Goal: Transaction & Acquisition: Purchase product/service

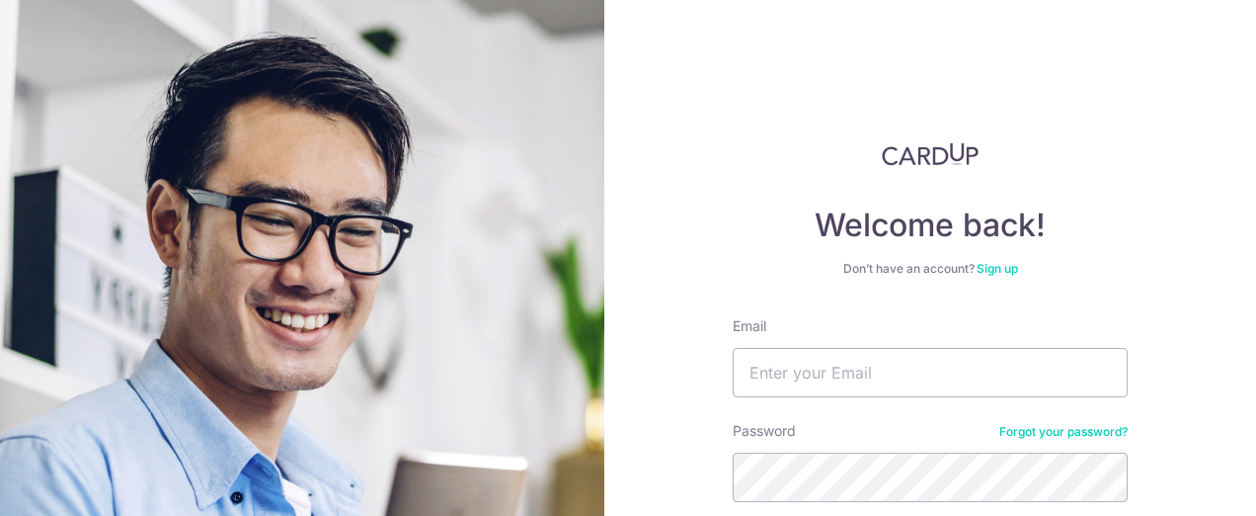
click at [842, 359] on input "Email" at bounding box center [930, 372] width 395 height 49
type input "ylstom@gmail.com"
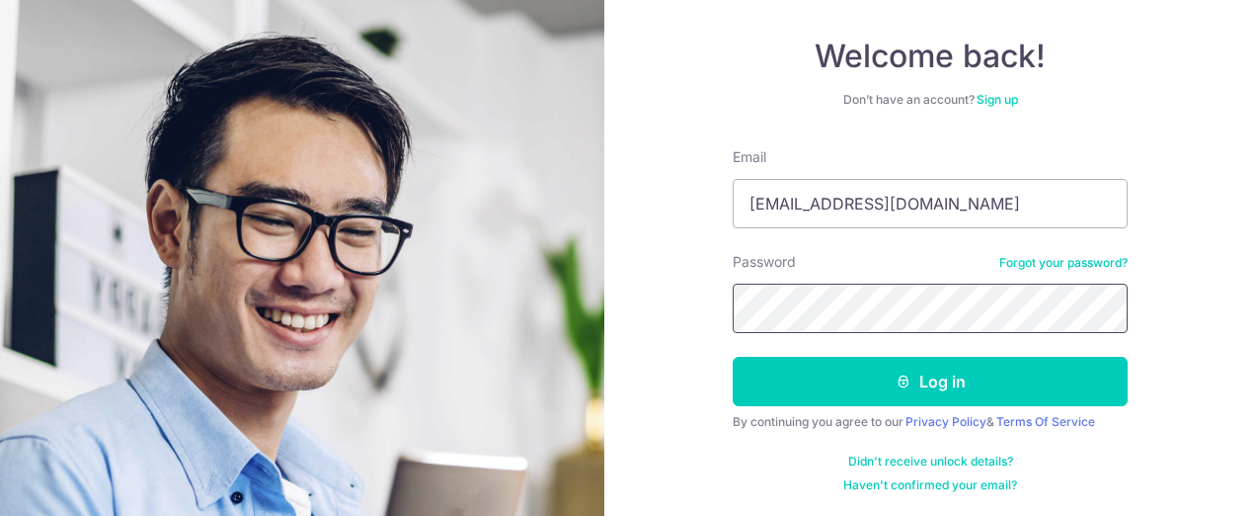
scroll to position [170, 0]
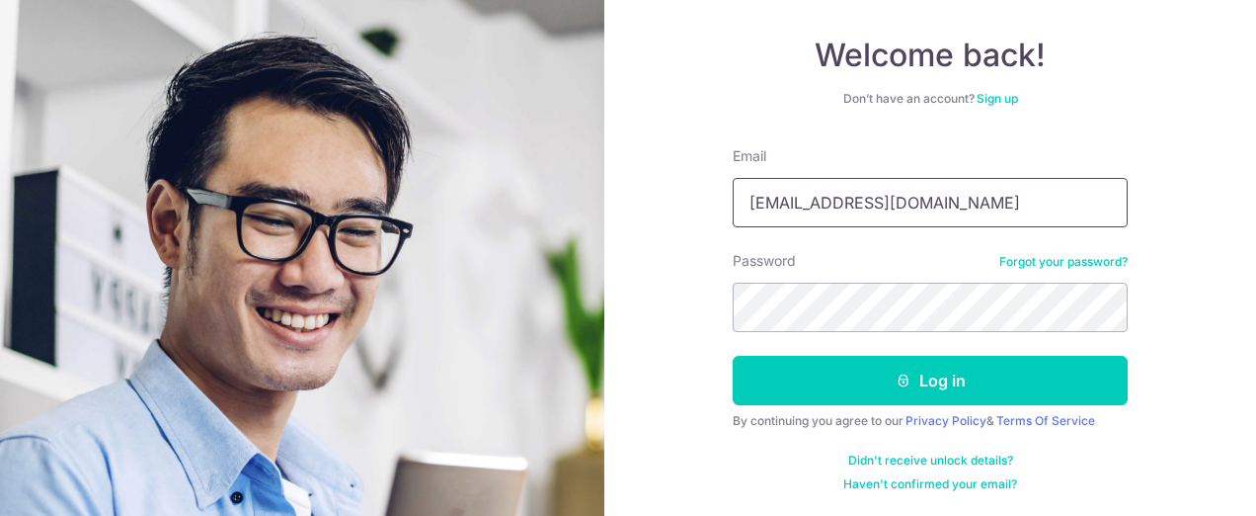
drag, startPoint x: 892, startPoint y: 201, endPoint x: 418, endPoint y: 156, distance: 476.2
click at [418, 156] on section "Welcome back! Don’t have an account? Sign up Email ylstom@gmail.com Password Fo…" at bounding box center [628, 258] width 1256 height 516
click at [842, 181] on input "Email" at bounding box center [930, 202] width 395 height 49
type input "admin@visiontek.com.sg"
click at [859, 372] on button "Log in" at bounding box center [930, 380] width 395 height 49
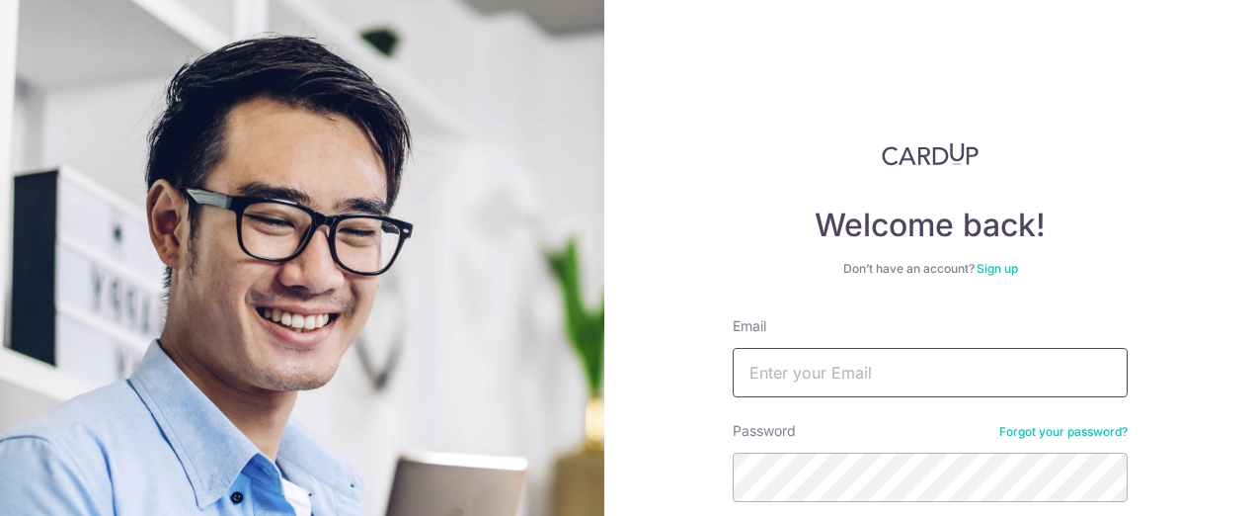
click at [888, 356] on input "Email" at bounding box center [930, 372] width 395 height 49
type input "[EMAIL_ADDRESS][DOMAIN_NAME]"
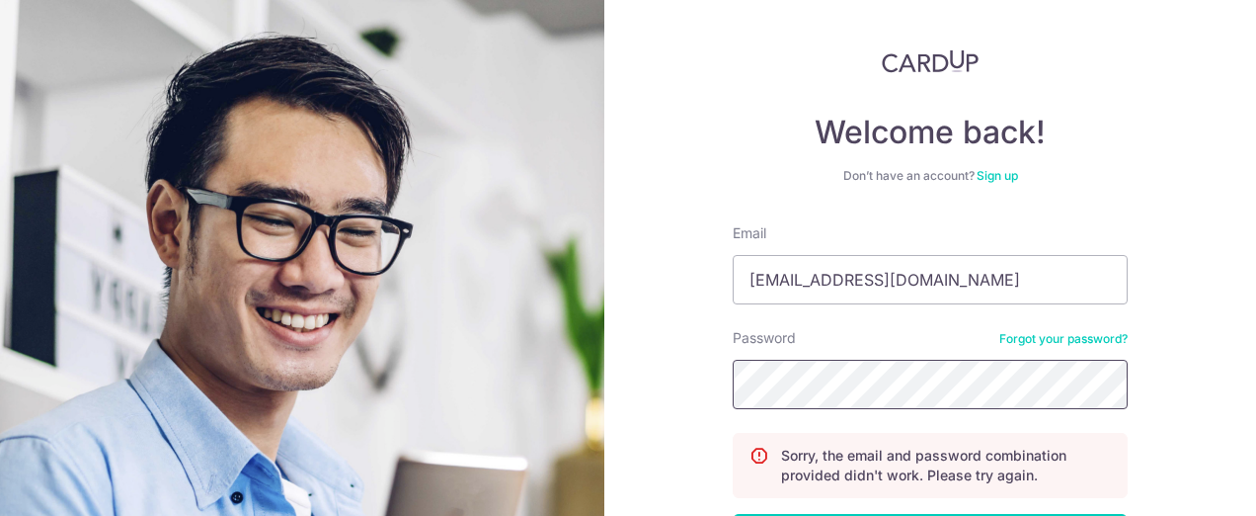
scroll to position [198, 0]
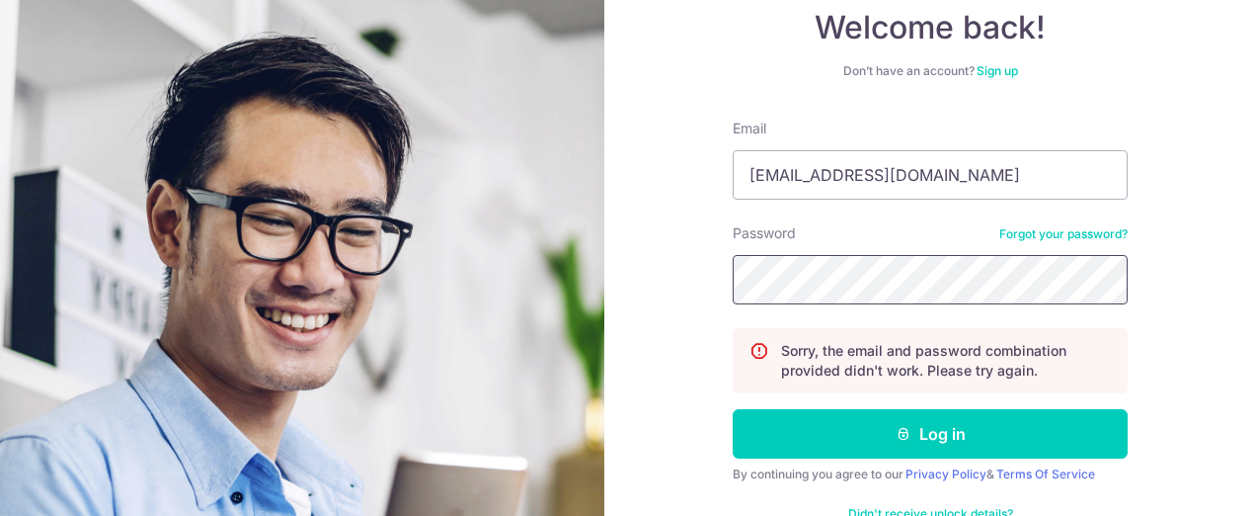
click at [733, 409] on button "Log in" at bounding box center [930, 433] width 395 height 49
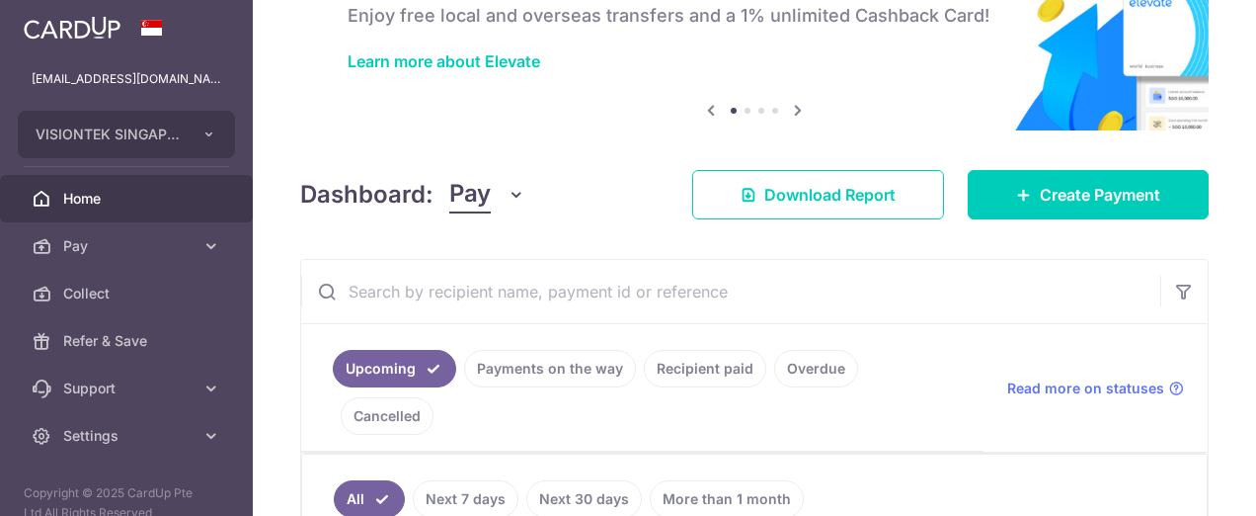
scroll to position [296, 0]
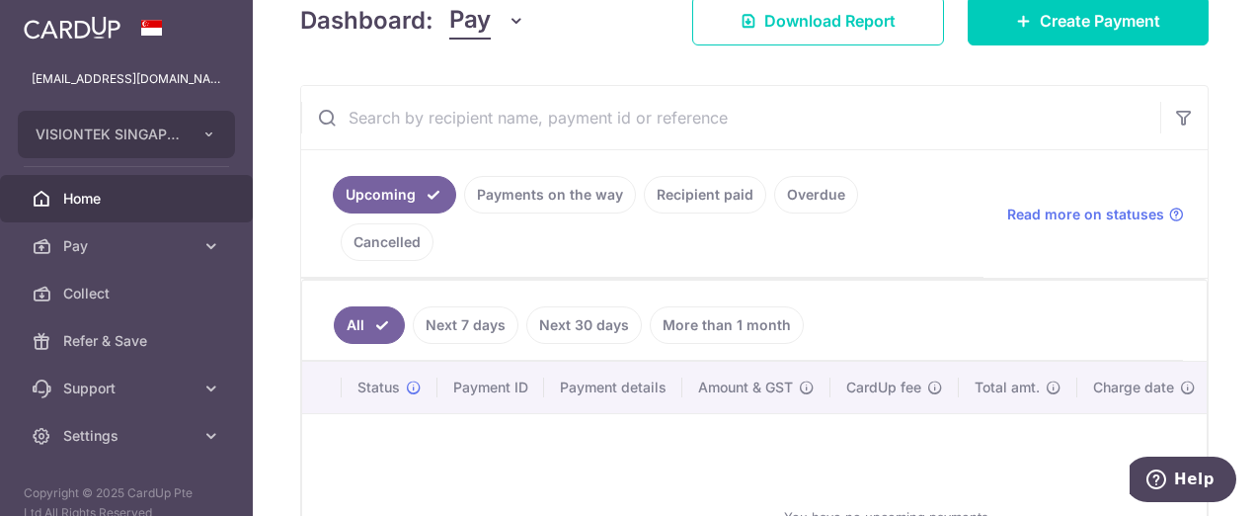
click at [201, 246] on icon at bounding box center [211, 246] width 20 height 20
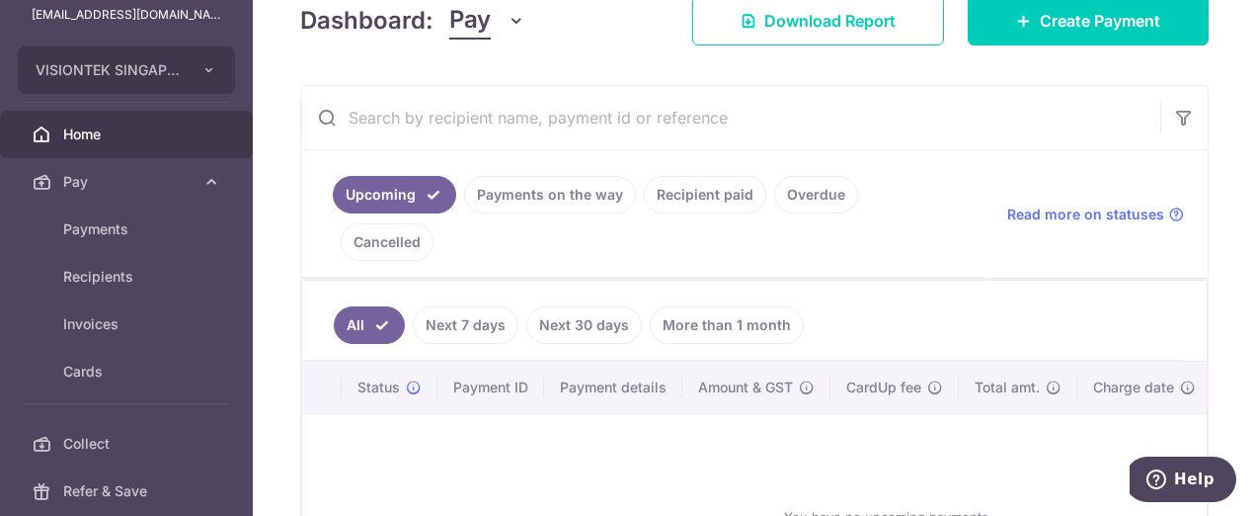
scroll to position [99, 0]
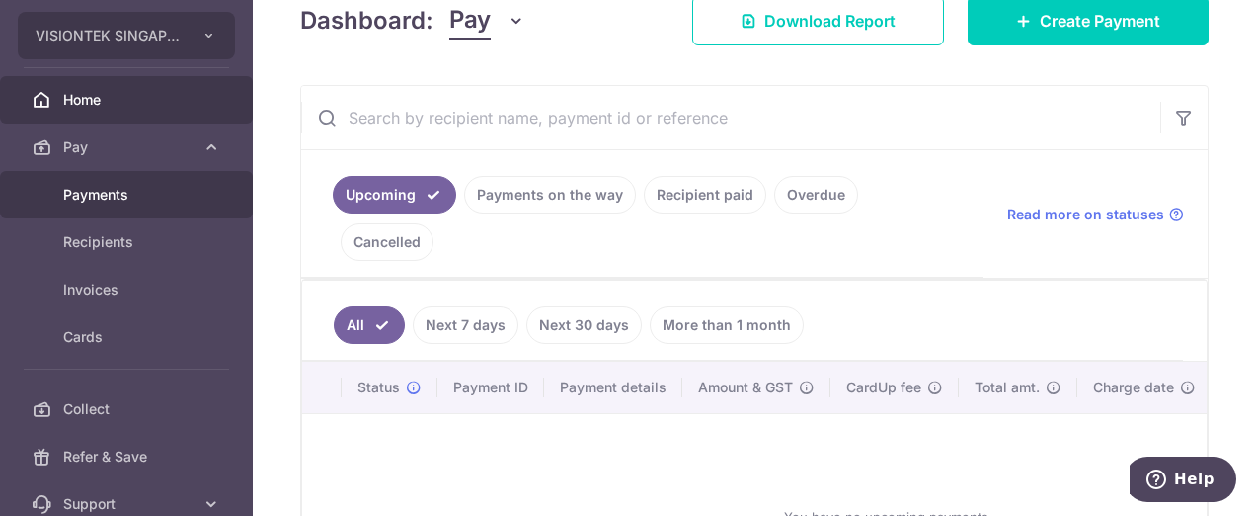
click at [129, 185] on span "Payments" at bounding box center [128, 195] width 130 height 20
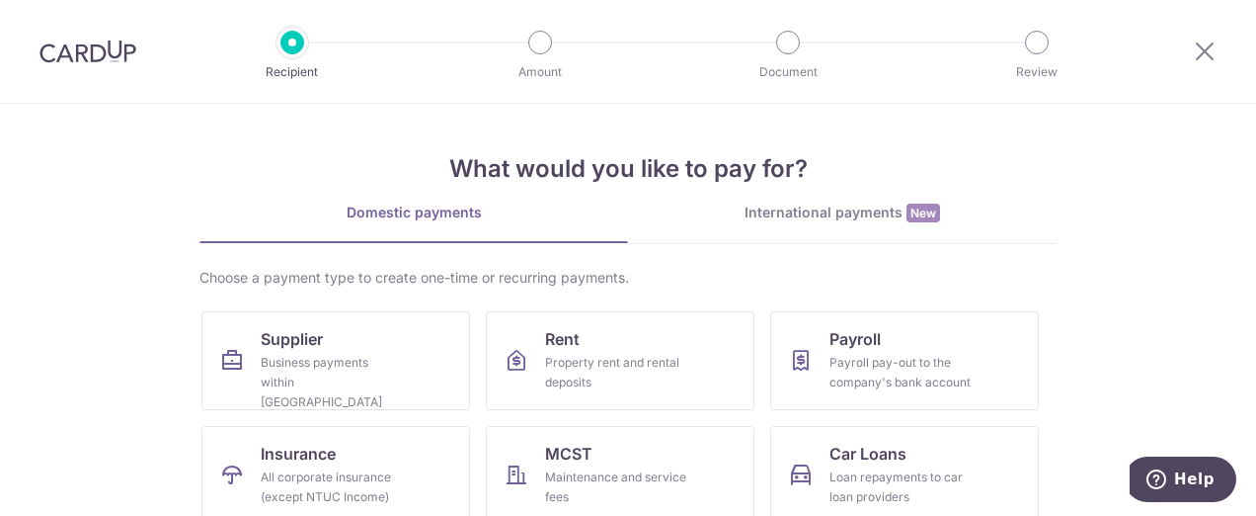
scroll to position [198, 0]
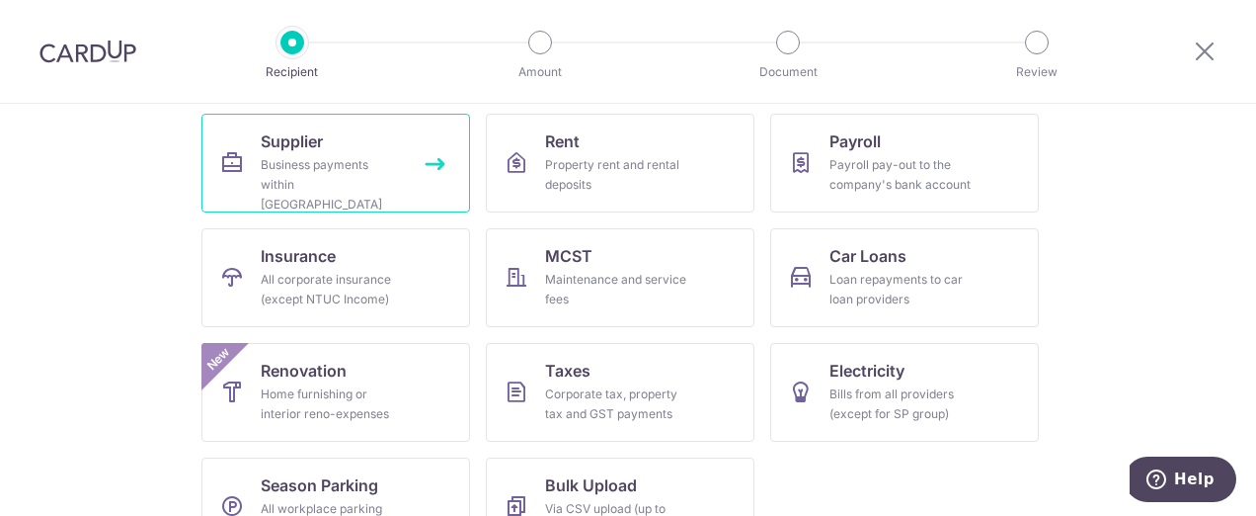
click at [323, 177] on div "Business payments within Singapore" at bounding box center [332, 184] width 142 height 59
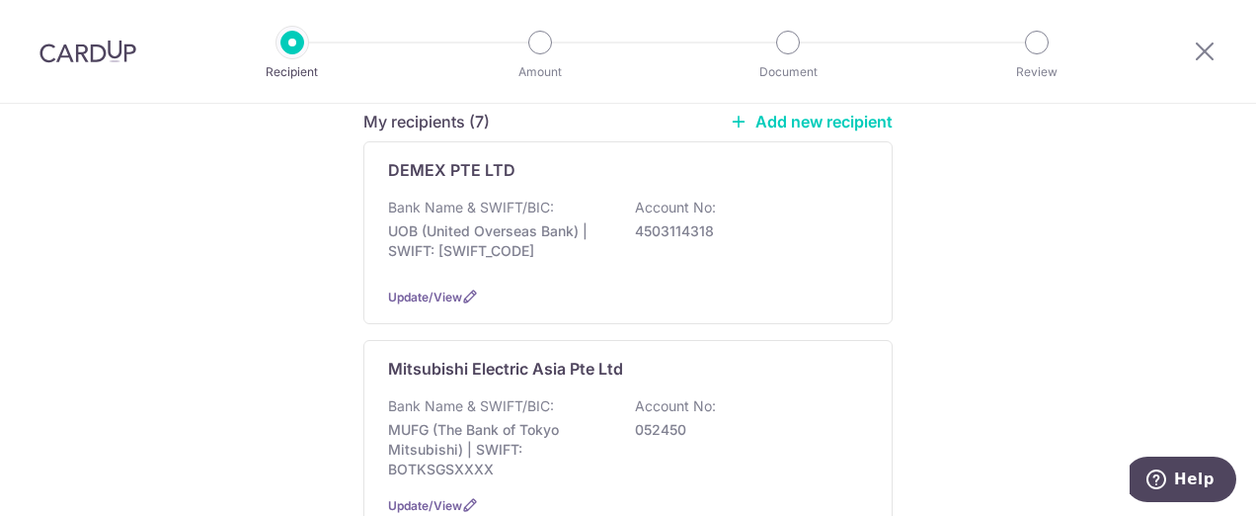
scroll to position [296, 0]
click at [487, 156] on p "DEMEX PTE LTD" at bounding box center [451, 168] width 127 height 24
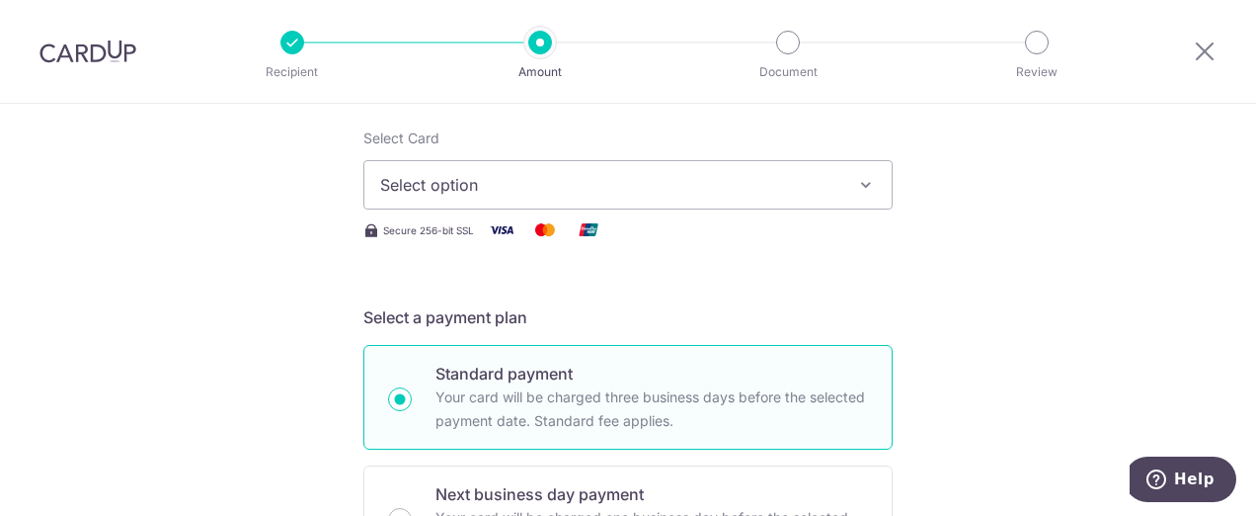
scroll to position [198, 0]
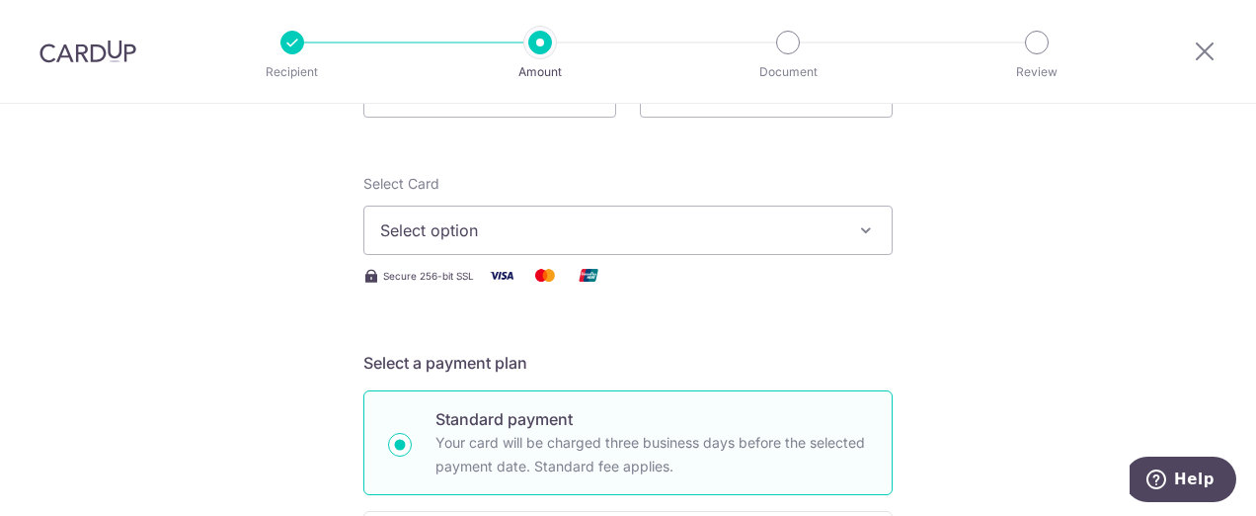
click at [634, 209] on div "Select Card Select option Add credit card Your Cards **** 4733 **** 9087" at bounding box center [627, 214] width 529 height 81
drag, startPoint x: 634, startPoint y: 209, endPoint x: 628, endPoint y: 231, distance: 22.5
click at [628, 231] on span "Select option" at bounding box center [610, 230] width 460 height 24
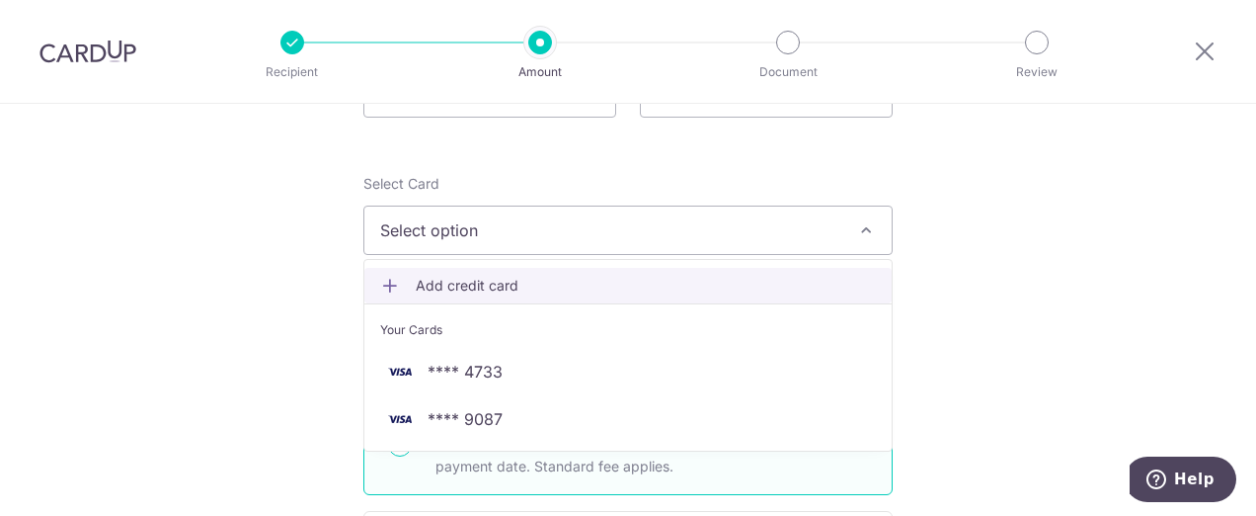
click at [474, 286] on span "Add credit card" at bounding box center [646, 286] width 460 height 20
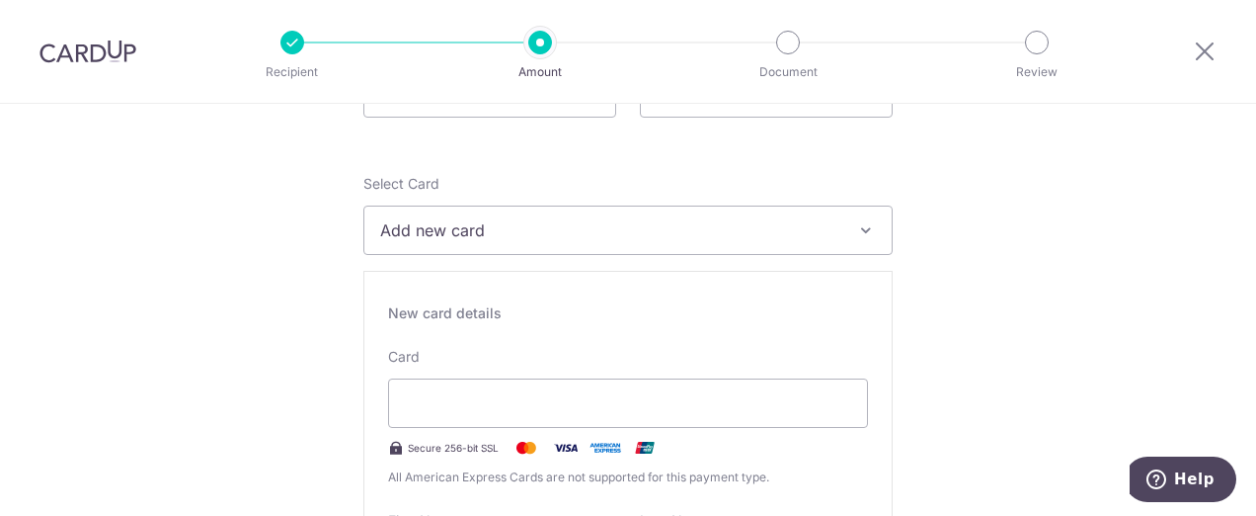
scroll to position [395, 0]
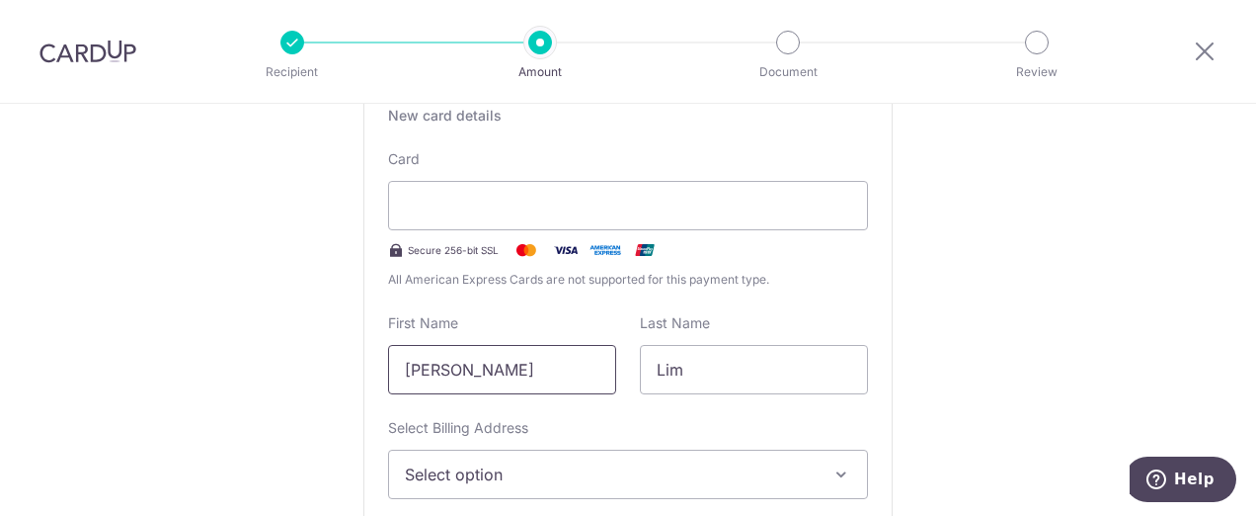
drag, startPoint x: 554, startPoint y: 381, endPoint x: 203, endPoint y: 378, distance: 350.6
type input "[PERSON_NAME]"
drag, startPoint x: 698, startPoint y: 381, endPoint x: 624, endPoint y: 367, distance: 75.4
click at [544, 360] on div "First Name [PERSON_NAME] Last Name [PERSON_NAME]" at bounding box center [628, 353] width 504 height 81
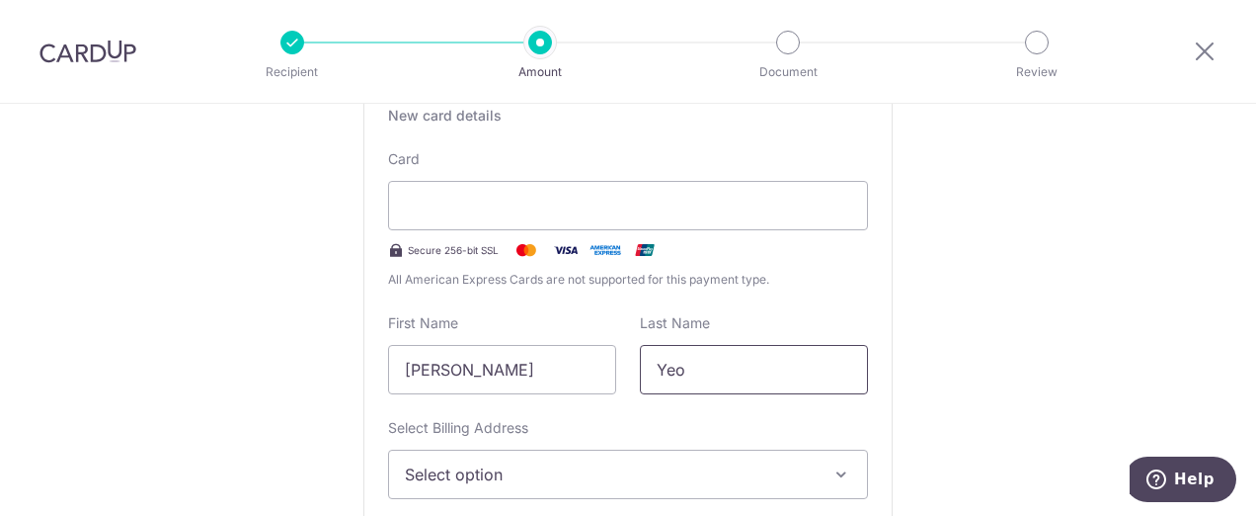
type input "Yeo"
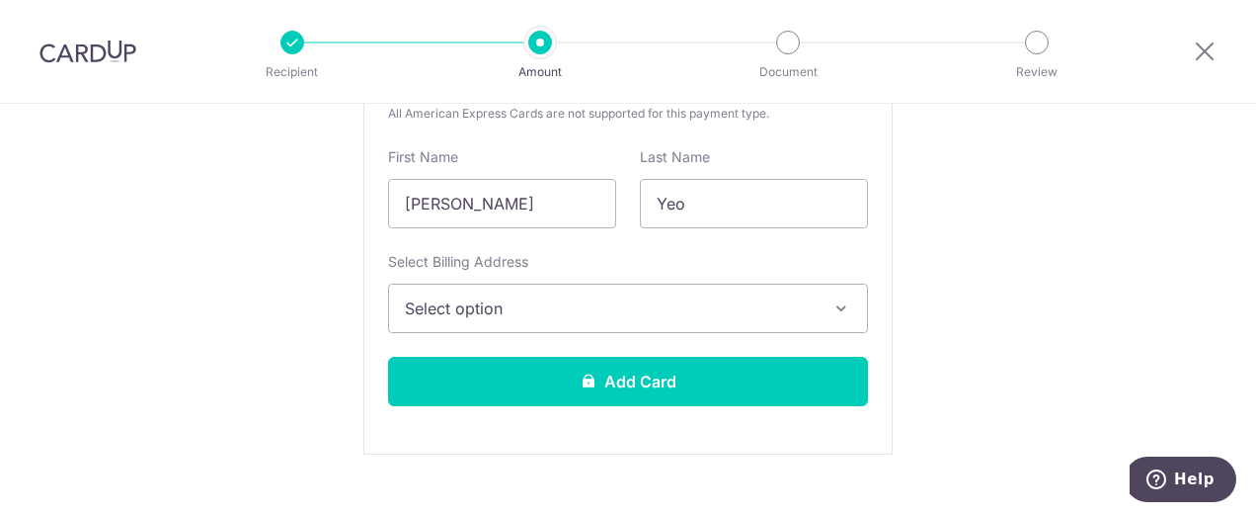
scroll to position [593, 0]
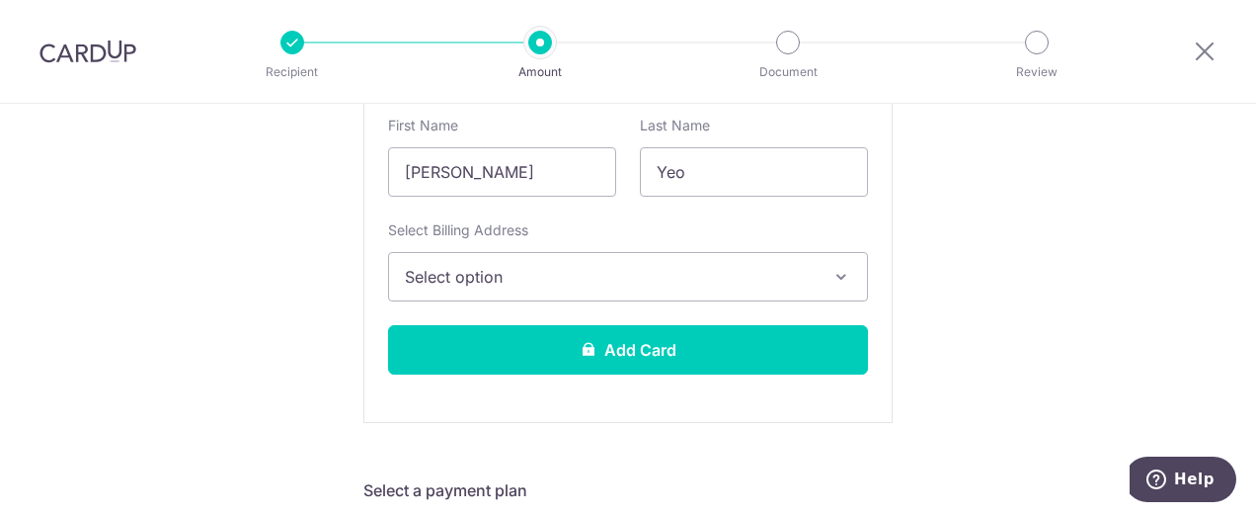
click at [723, 243] on div "Select Billing Address Select option Add Billing Address My Billing Addresses […" at bounding box center [628, 260] width 480 height 81
click at [712, 269] on span "Select option" at bounding box center [610, 277] width 411 height 24
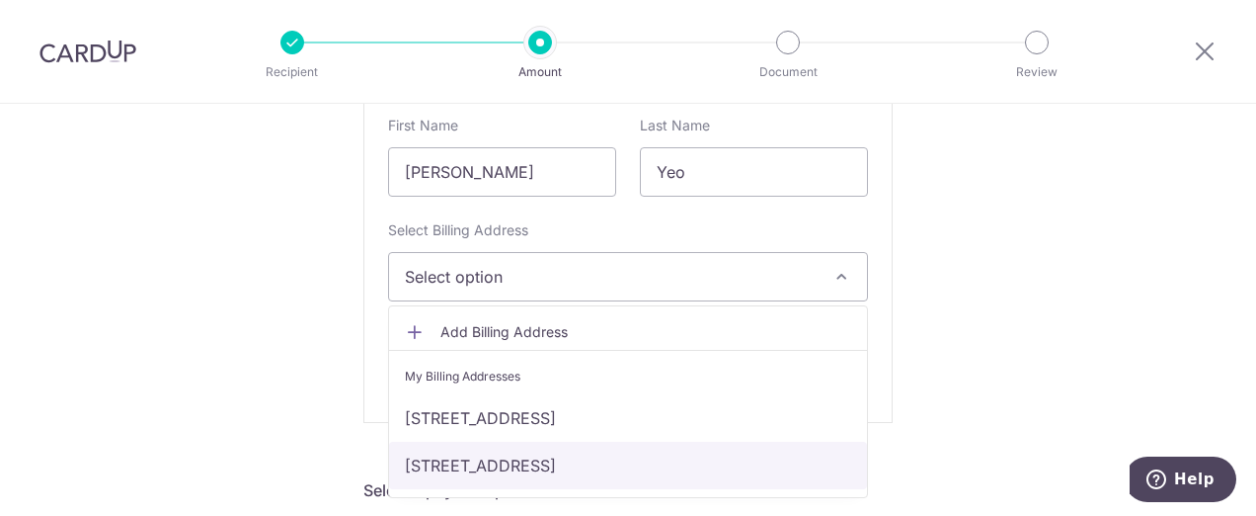
click at [688, 465] on link "[STREET_ADDRESS]" at bounding box center [628, 464] width 478 height 47
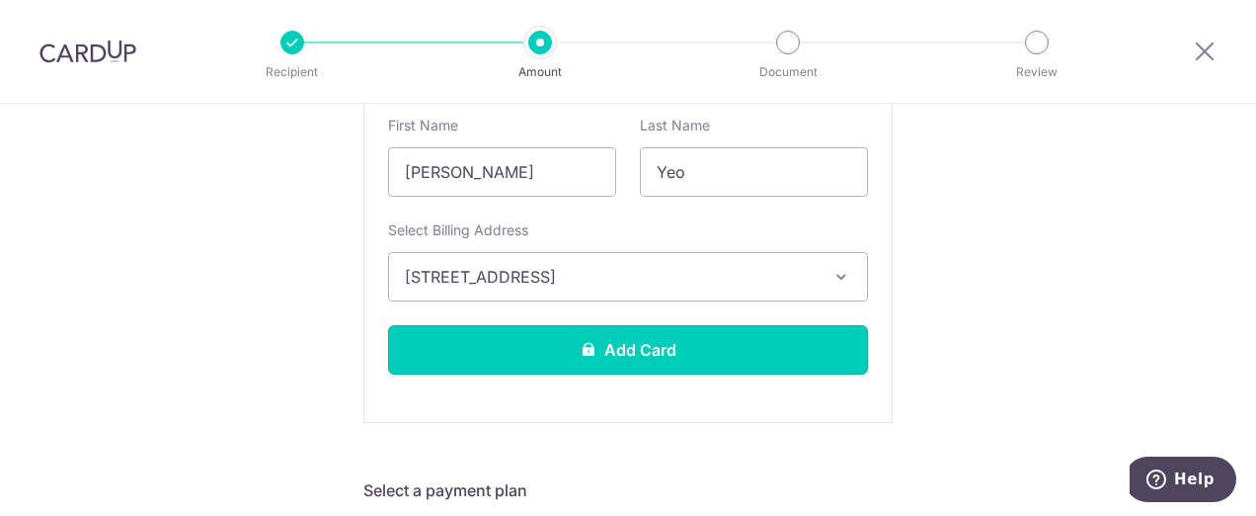
click at [759, 343] on button "Add Card" at bounding box center [628, 349] width 480 height 49
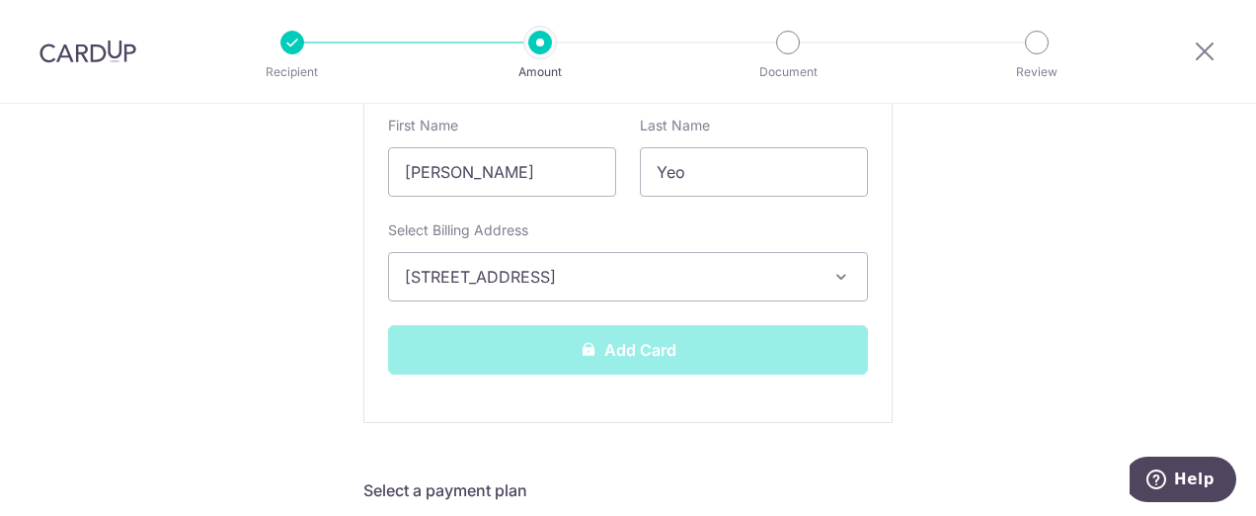
scroll to position [494, 0]
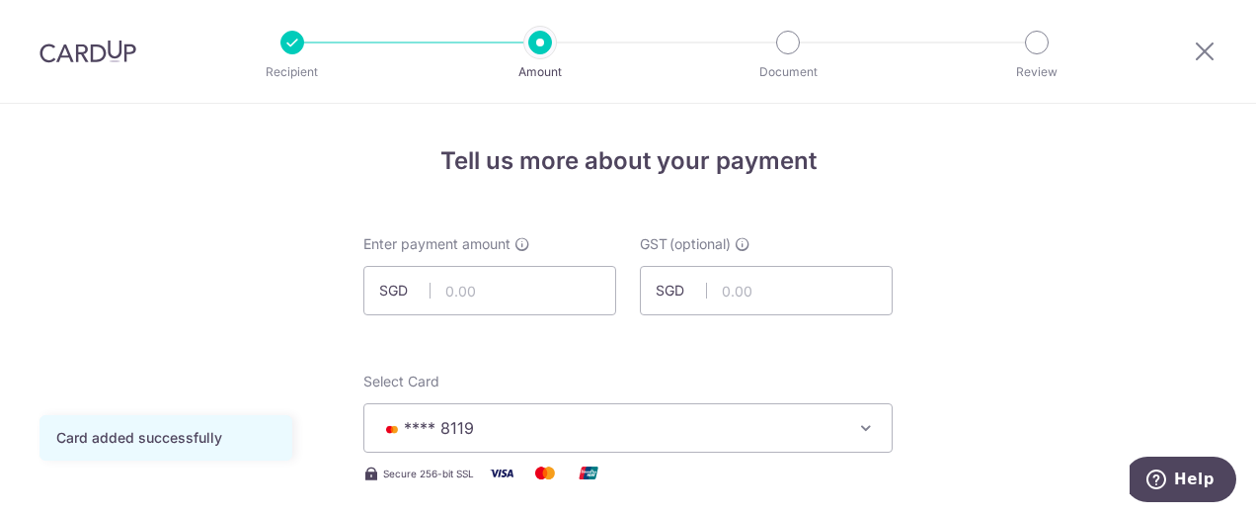
drag, startPoint x: 425, startPoint y: 291, endPoint x: 462, endPoint y: 291, distance: 37.5
click at [429, 291] on div "SGD" at bounding box center [489, 290] width 253 height 49
click at [466, 291] on input "text" at bounding box center [489, 290] width 253 height 49
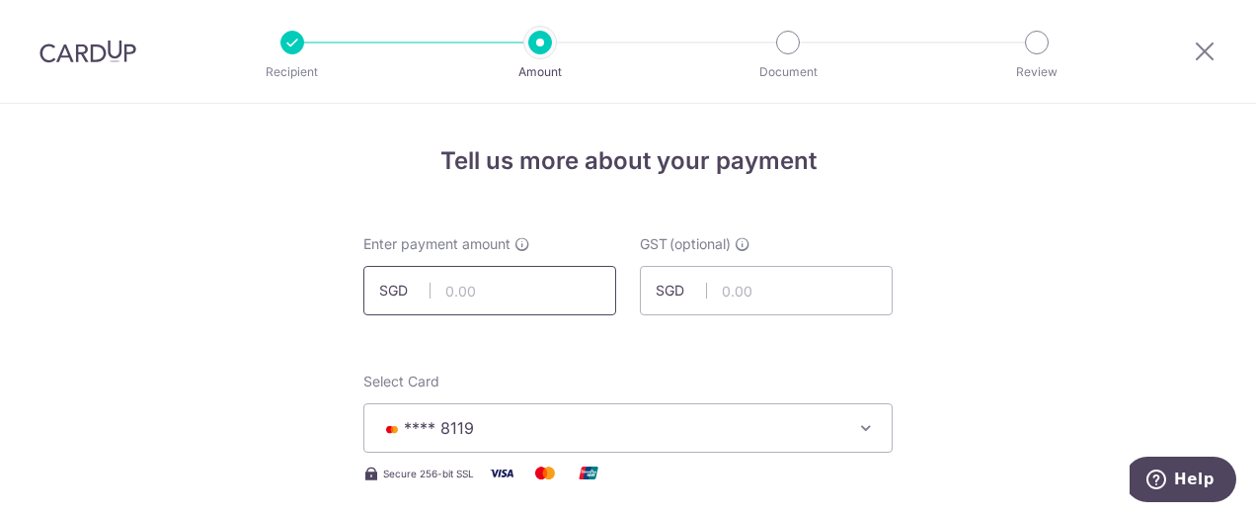
click at [523, 290] on input "text" at bounding box center [489, 290] width 253 height 49
type input "385.86"
click at [883, 282] on input "text" at bounding box center [766, 290] width 253 height 49
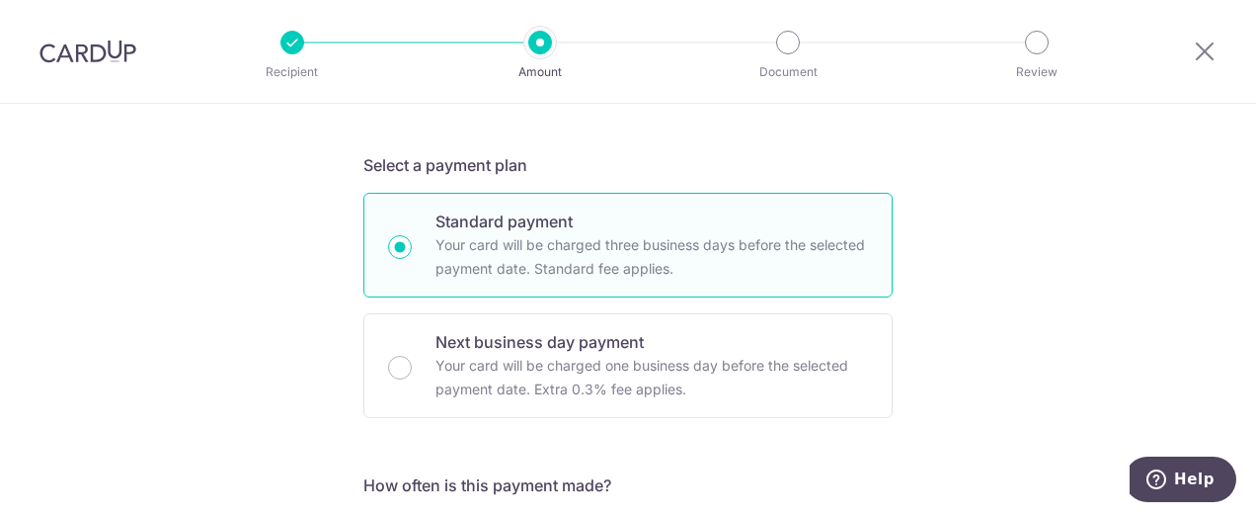
scroll to position [593, 0]
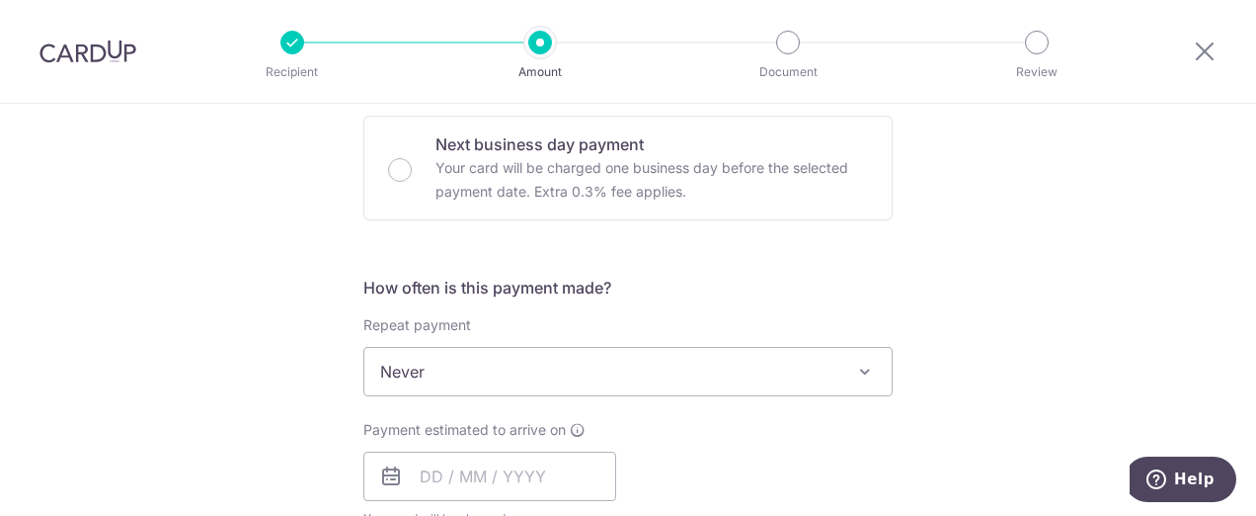
click at [795, 350] on span "Never" at bounding box center [627, 371] width 527 height 47
click at [1058, 283] on div "Tell us more about your payment Enter payment amount SGD 385.86 385.86 GST (opt…" at bounding box center [628, 470] width 1256 height 1919
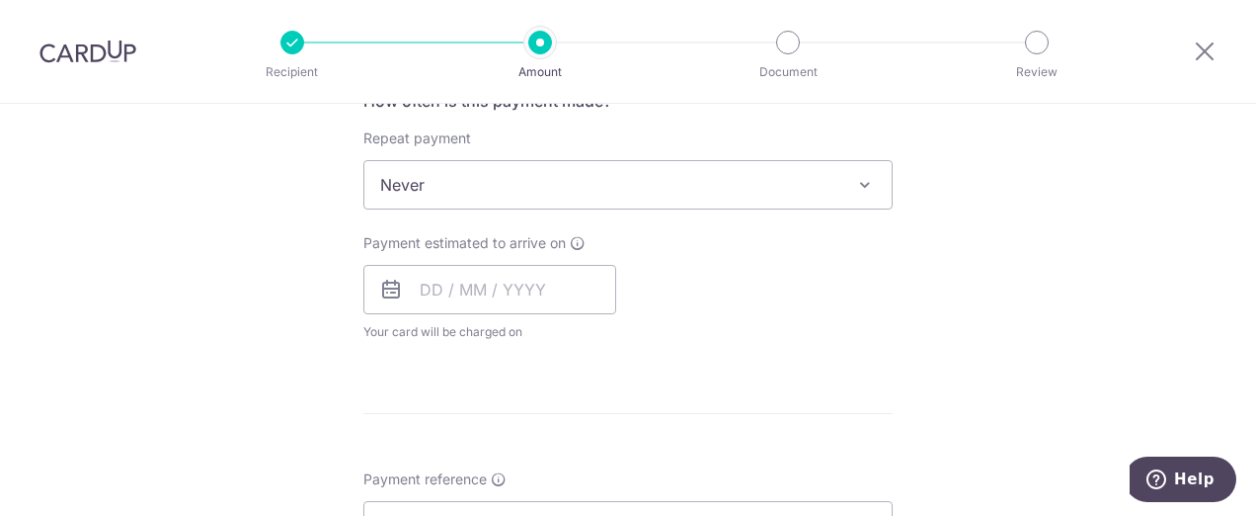
scroll to position [790, 0]
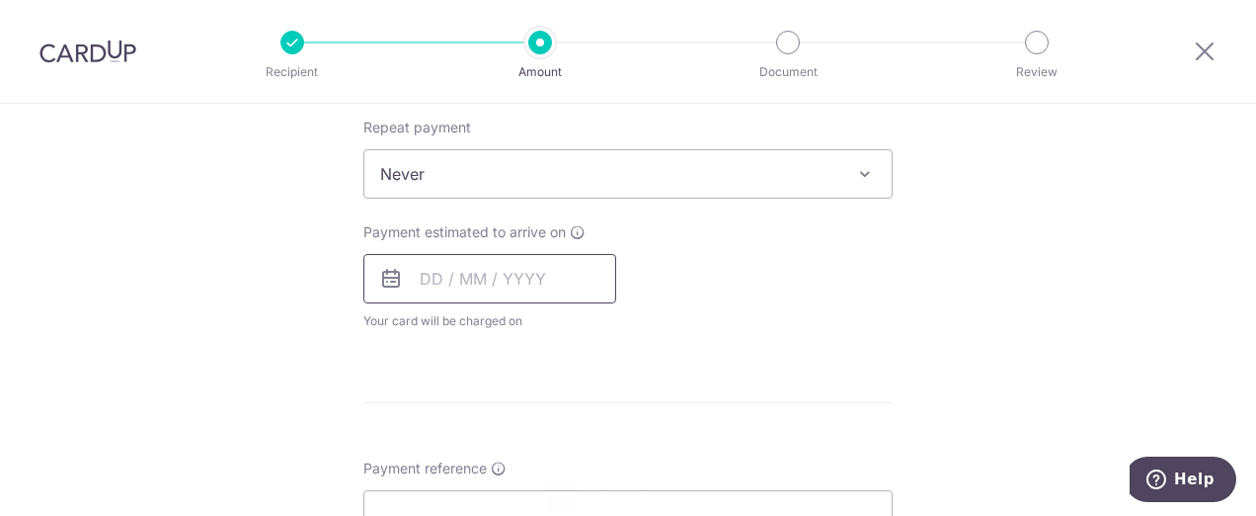
click at [545, 283] on input "text" at bounding box center [489, 278] width 253 height 49
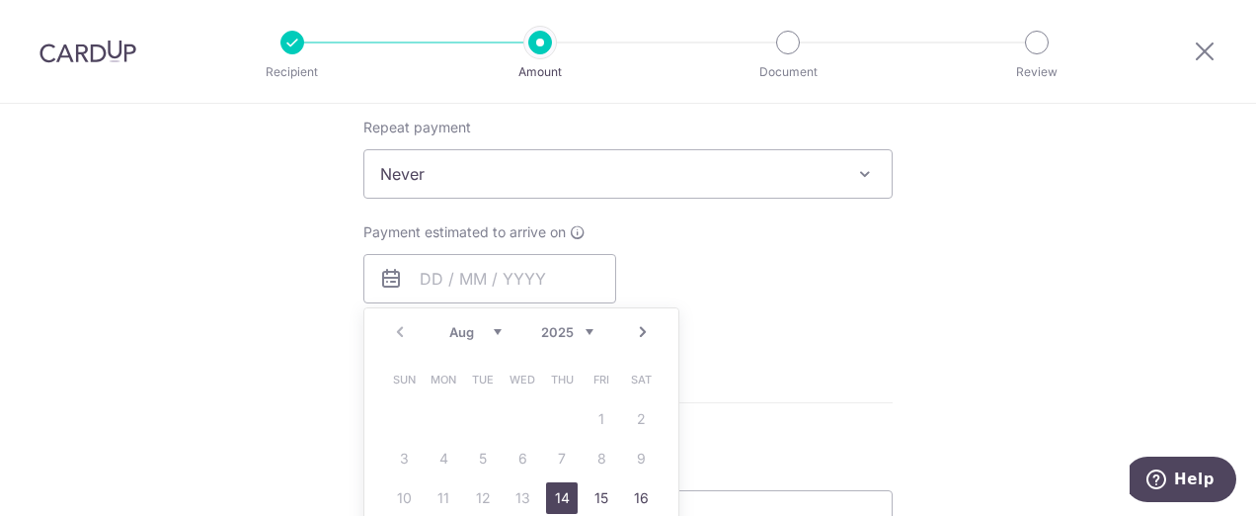
click at [561, 489] on link "14" at bounding box center [562, 498] width 32 height 32
type input "14/08/2025"
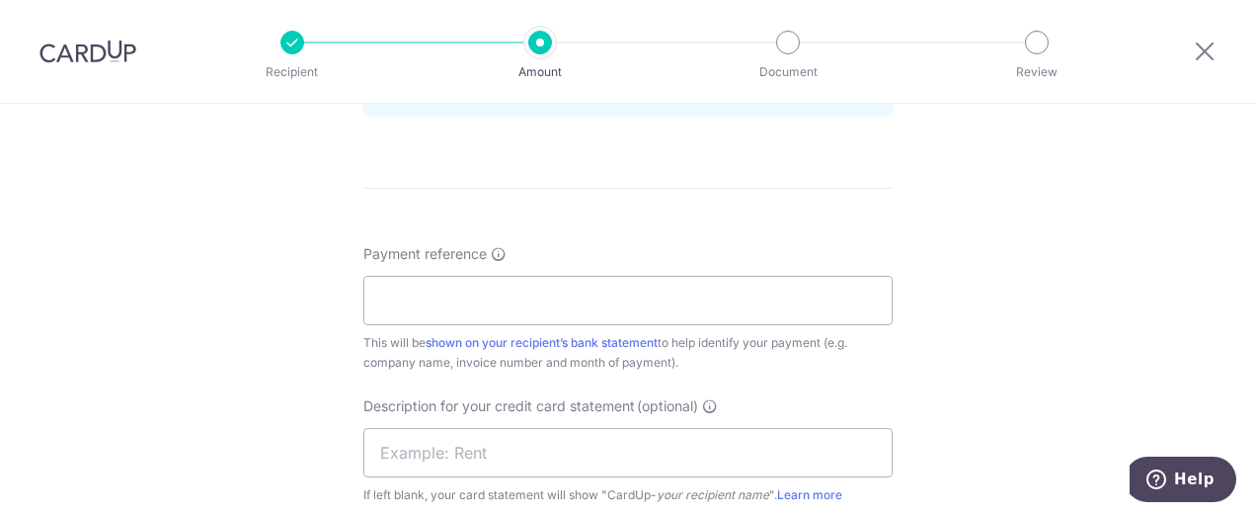
scroll to position [1086, 0]
click at [602, 307] on input "Payment reference" at bounding box center [627, 299] width 529 height 49
type input "Z"
type input "Visiontek July Payment"
click at [637, 226] on form "Enter payment amount SGD 385.86 385.86 GST (optional) SGD Card added successful…" at bounding box center [627, 36] width 529 height 1777
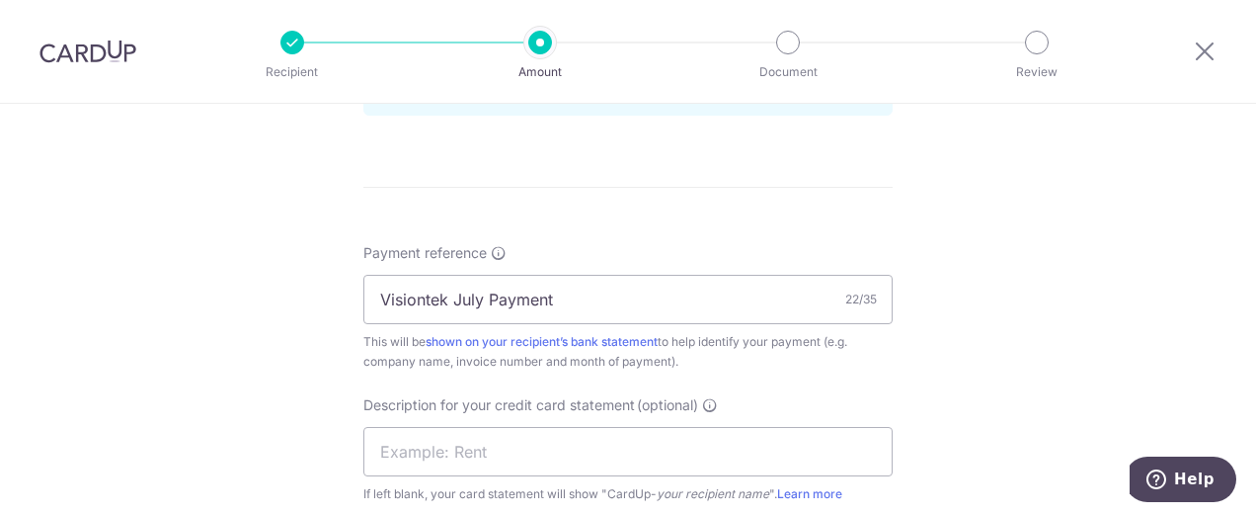
scroll to position [1185, 0]
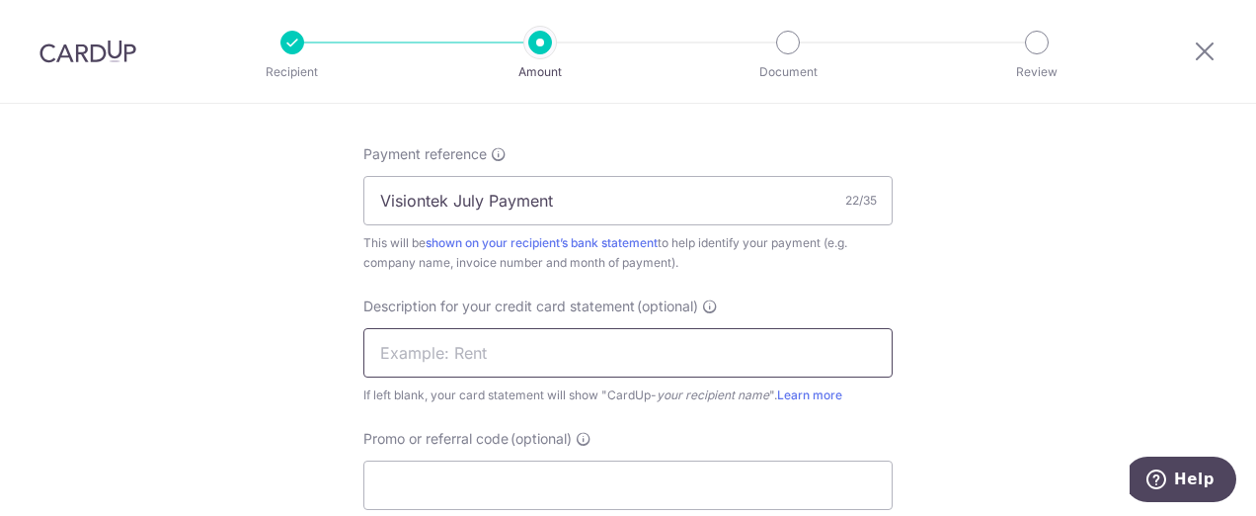
click at [619, 349] on input "text" at bounding box center [627, 352] width 529 height 49
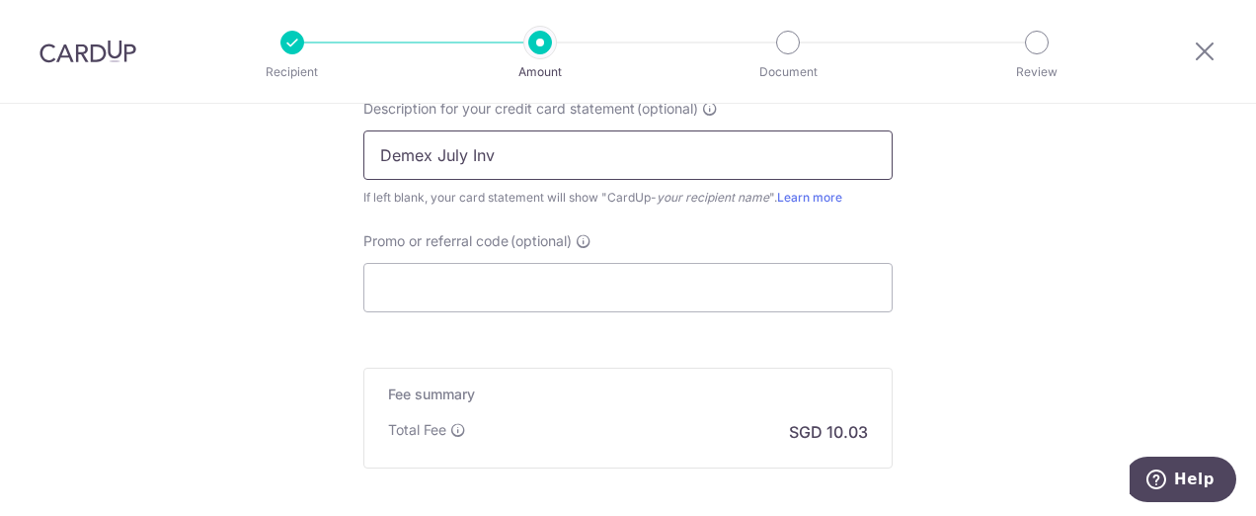
type input "Demex July Inv"
click at [630, 279] on input "Promo or referral code (optional)" at bounding box center [627, 287] width 529 height 49
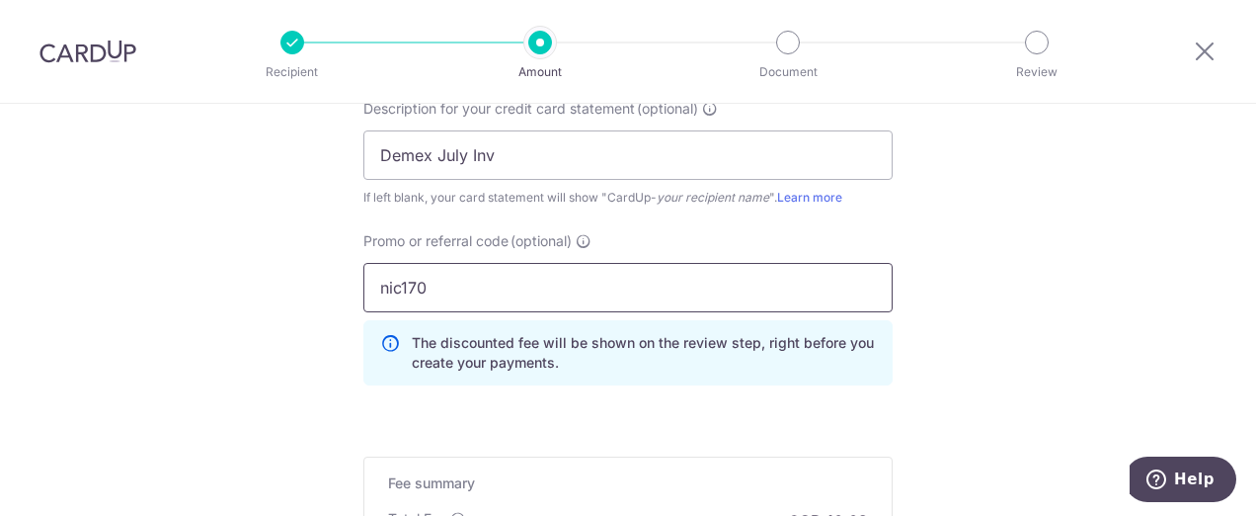
type input "nic170"
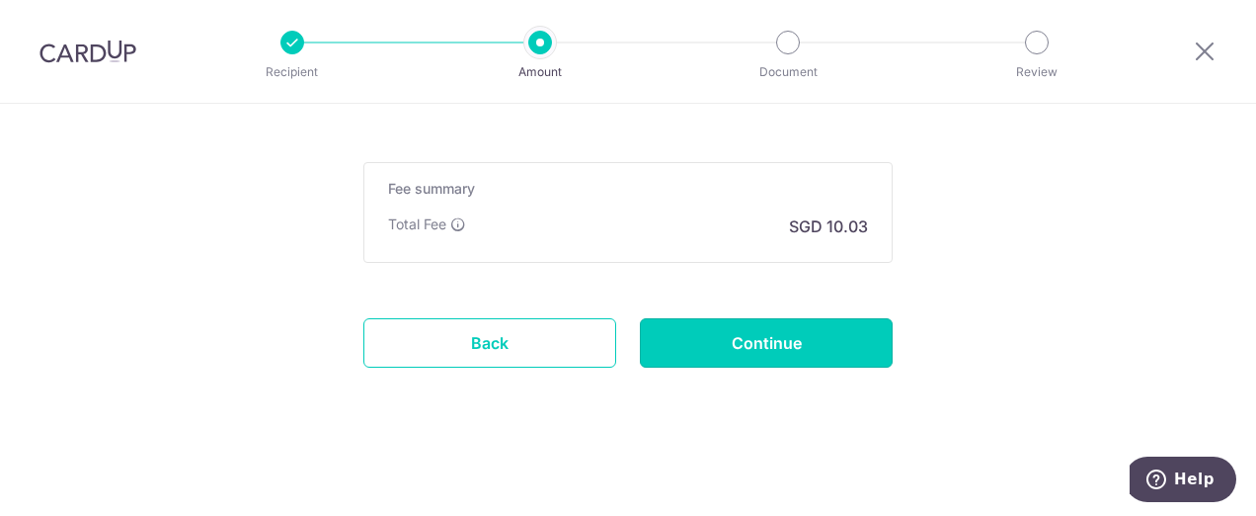
click at [787, 356] on input "Continue" at bounding box center [766, 342] width 253 height 49
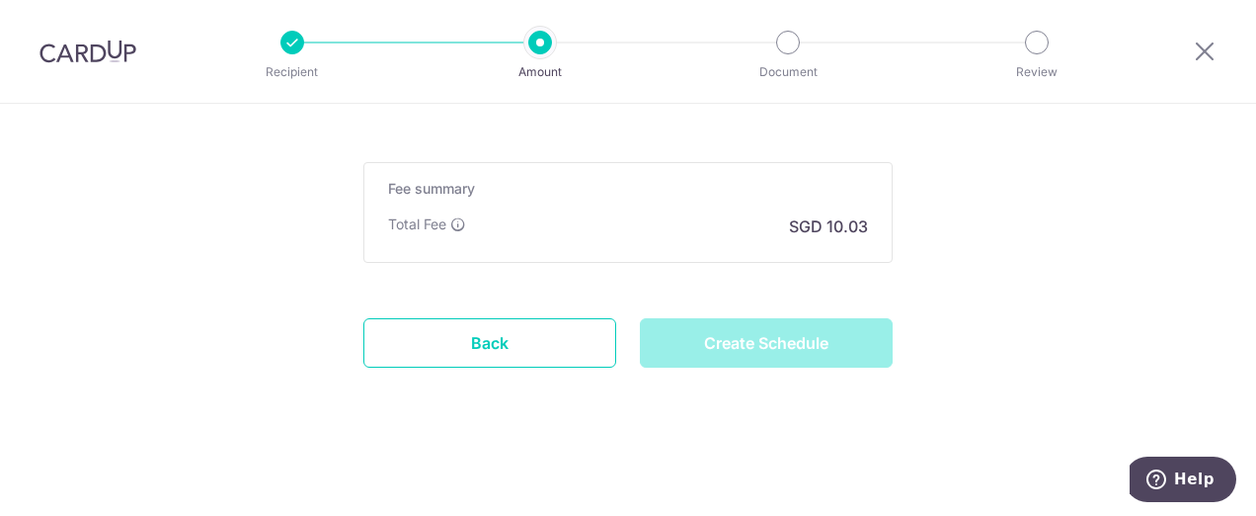
type input "Create Schedule"
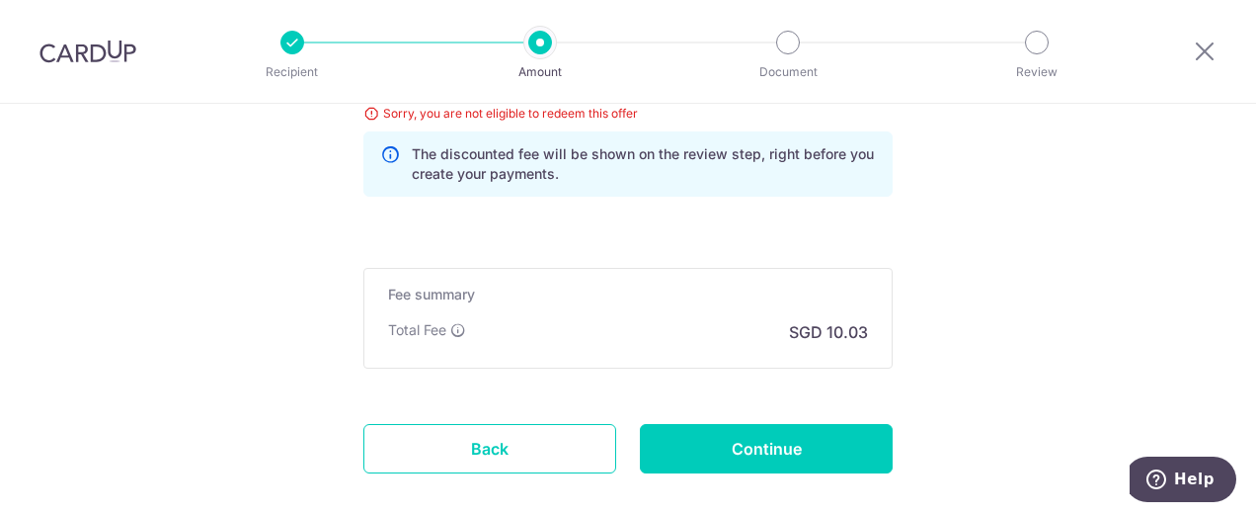
scroll to position [1402, 0]
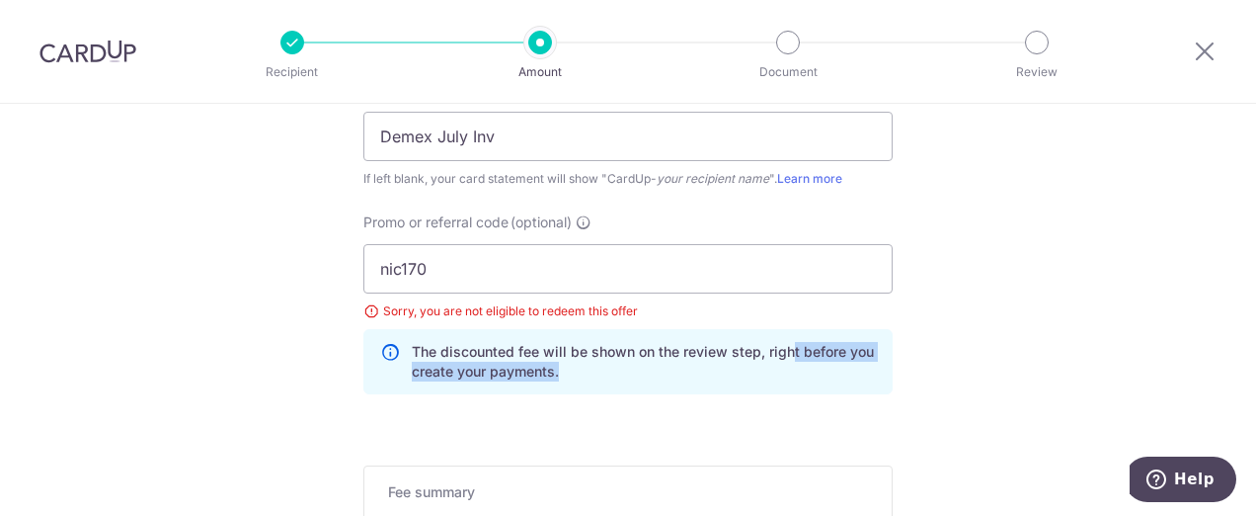
drag, startPoint x: 0, startPoint y: 0, endPoint x: 787, endPoint y: 364, distance: 867.5
click at [787, 364] on p "The discounted fee will be shown on the review step, right before you create yo…" at bounding box center [644, 362] width 464 height 40
drag, startPoint x: 787, startPoint y: 364, endPoint x: 661, endPoint y: 380, distance: 127.4
click at [661, 380] on p "The discounted fee will be shown on the review step, right before you create yo…" at bounding box center [644, 362] width 464 height 40
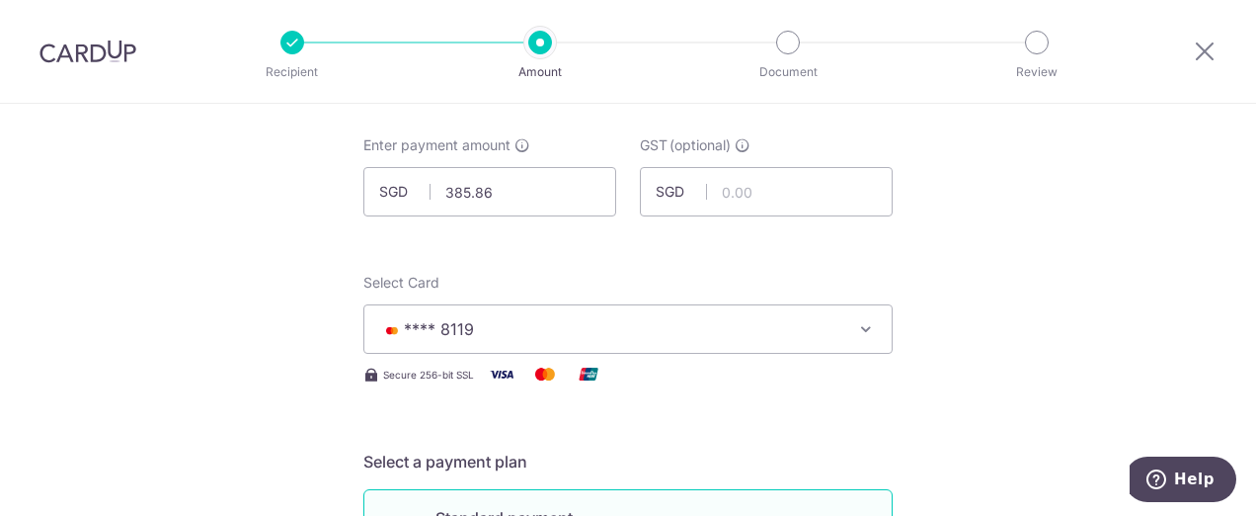
scroll to position [0, 0]
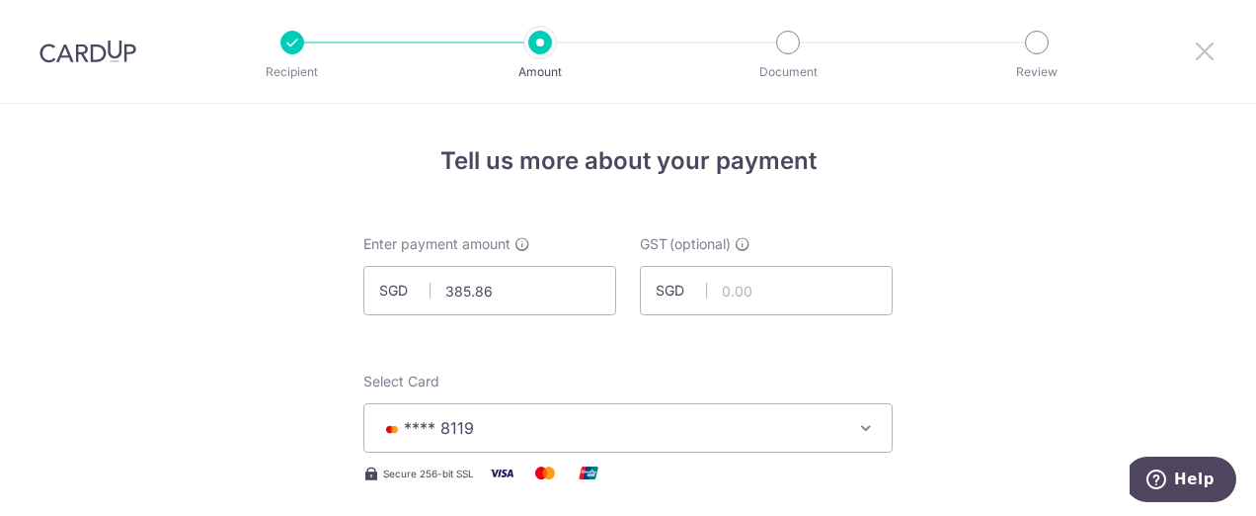
drag, startPoint x: 1208, startPoint y: 57, endPoint x: 752, endPoint y: 105, distance: 458.8
click at [1208, 57] on icon at bounding box center [1205, 51] width 24 height 25
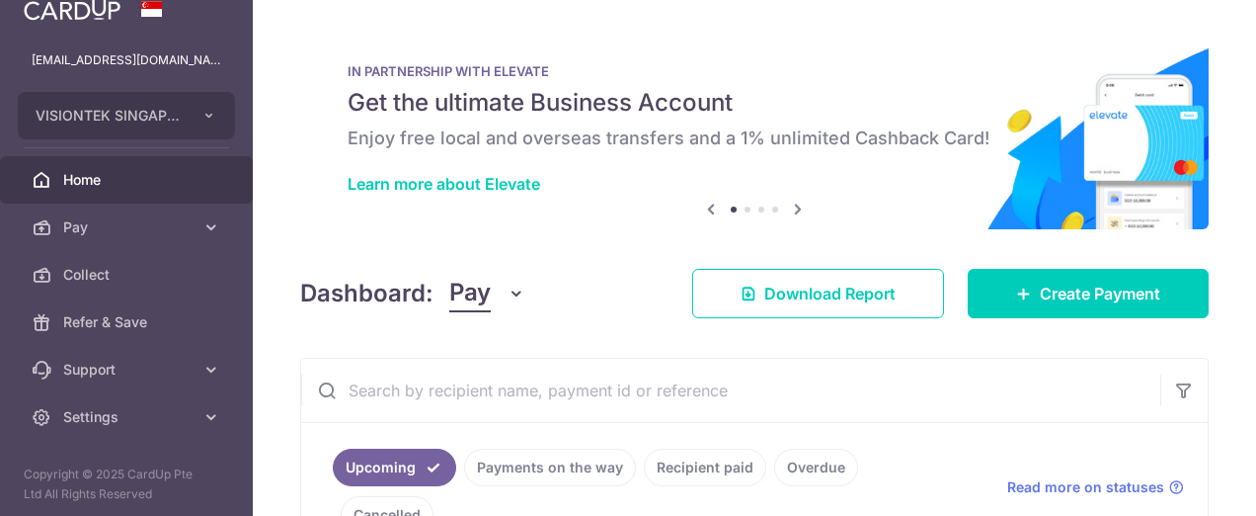
scroll to position [23, 0]
click at [153, 406] on span "Settings" at bounding box center [128, 413] width 130 height 20
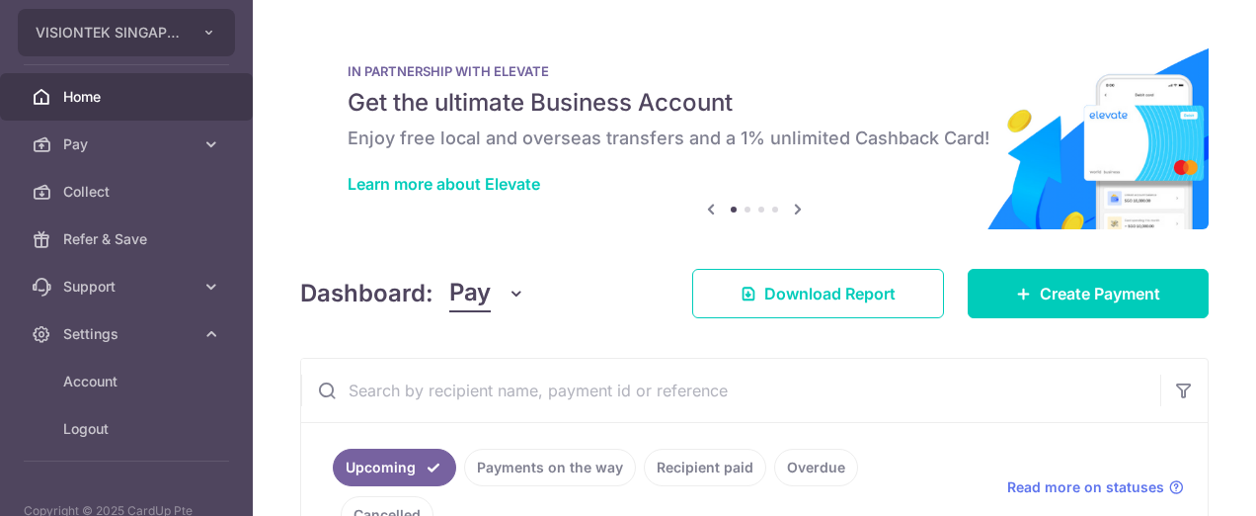
scroll to position [142, 0]
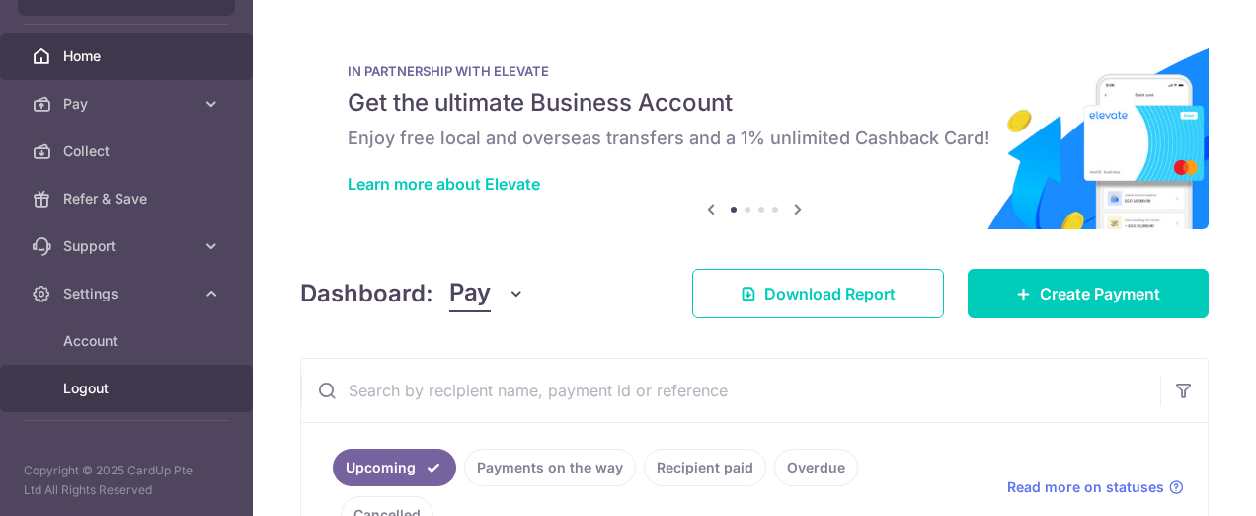
click at [105, 396] on span "Logout" at bounding box center [128, 388] width 130 height 20
